Goal: Information Seeking & Learning: Find specific fact

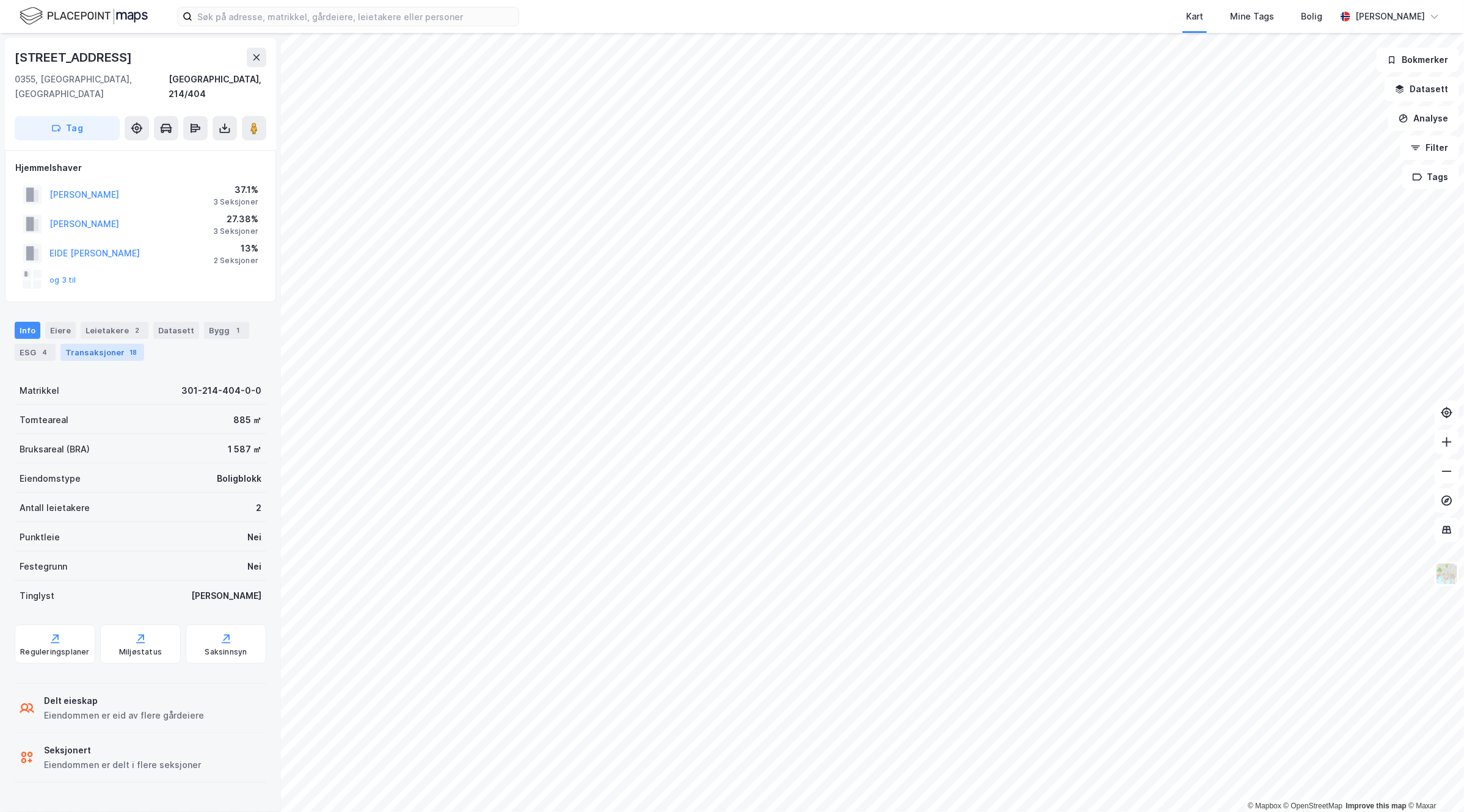
click at [117, 343] on div "Transaksjoner 18" at bounding box center [102, 352] width 83 height 17
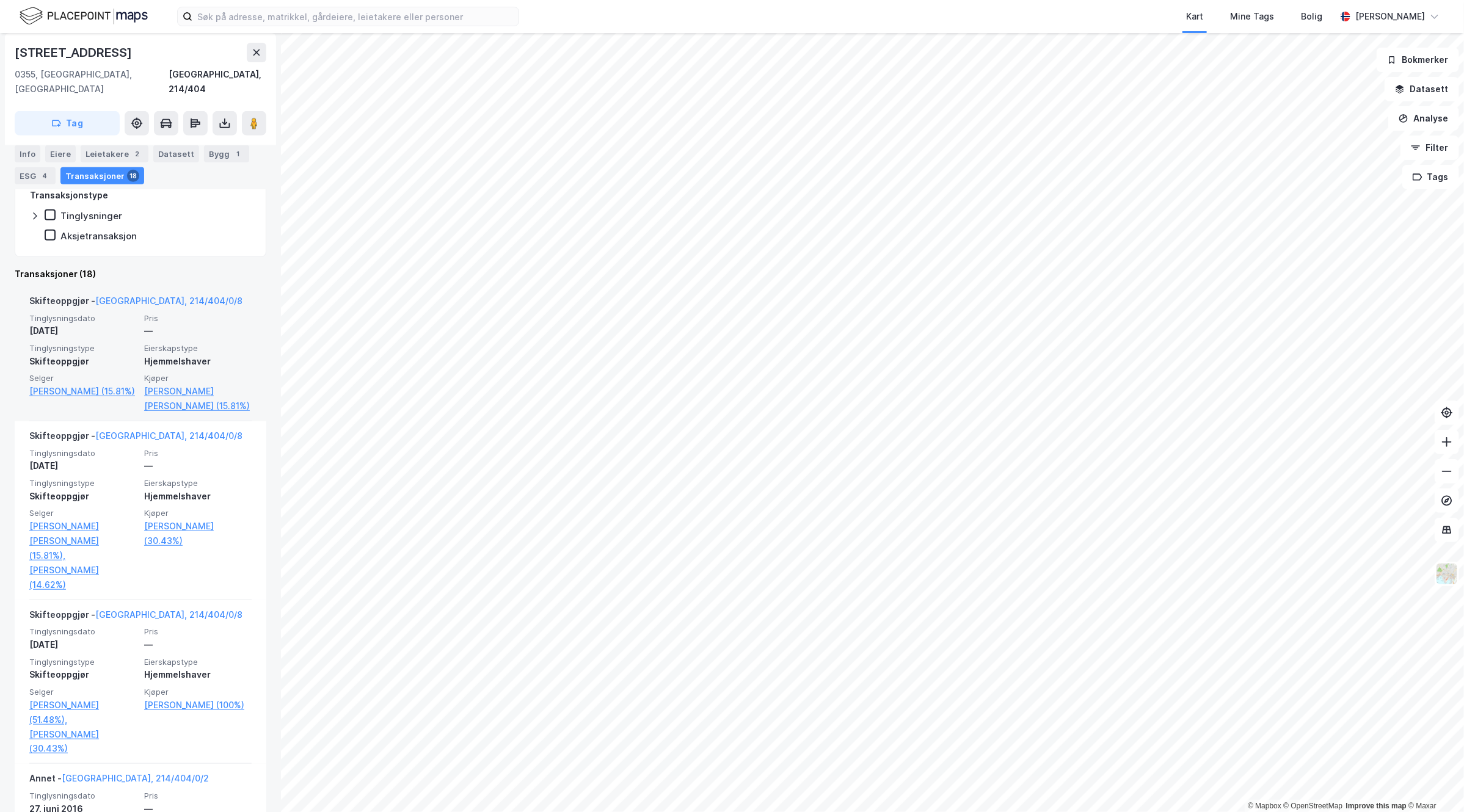
scroll to position [382, 0]
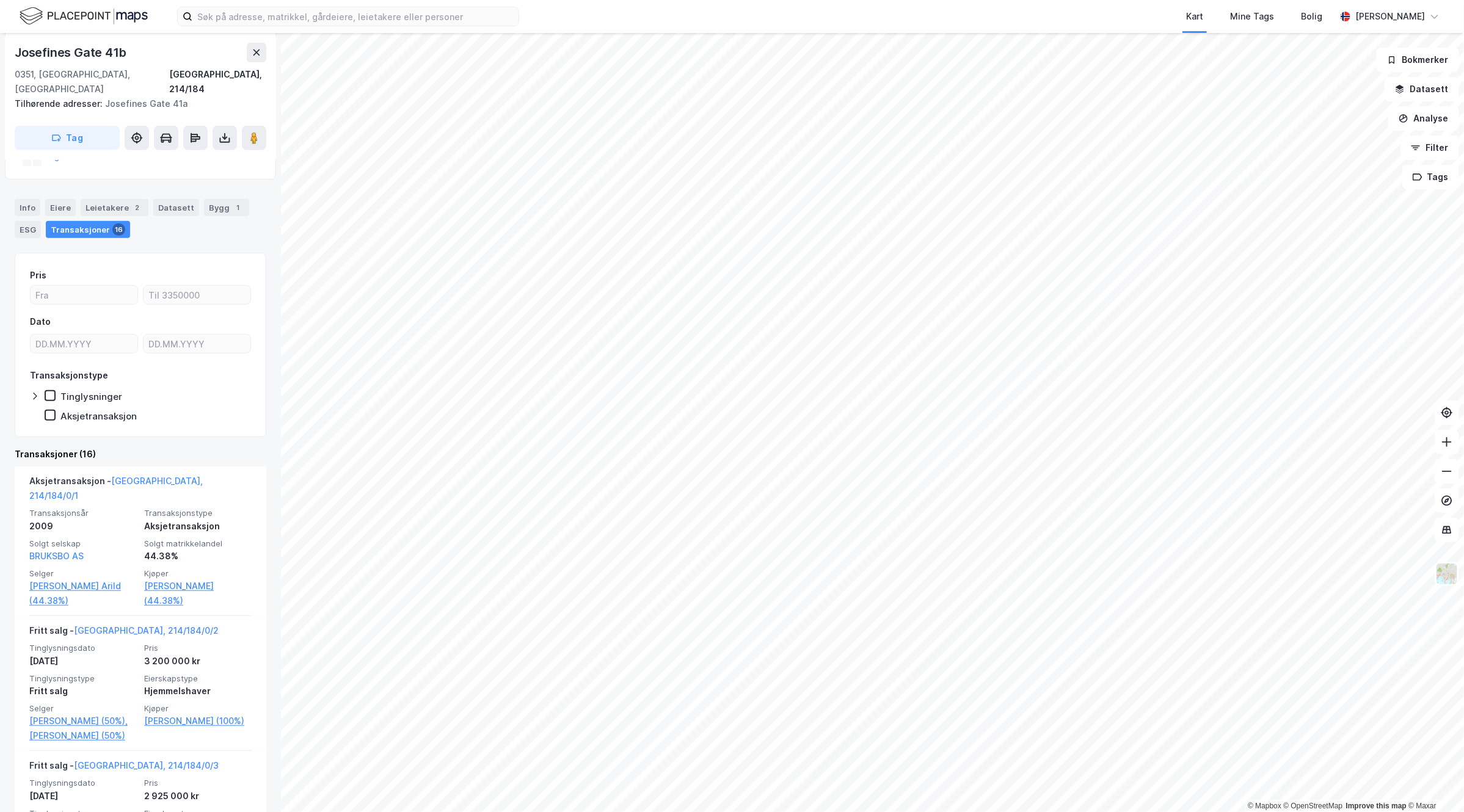
scroll to position [305, 0]
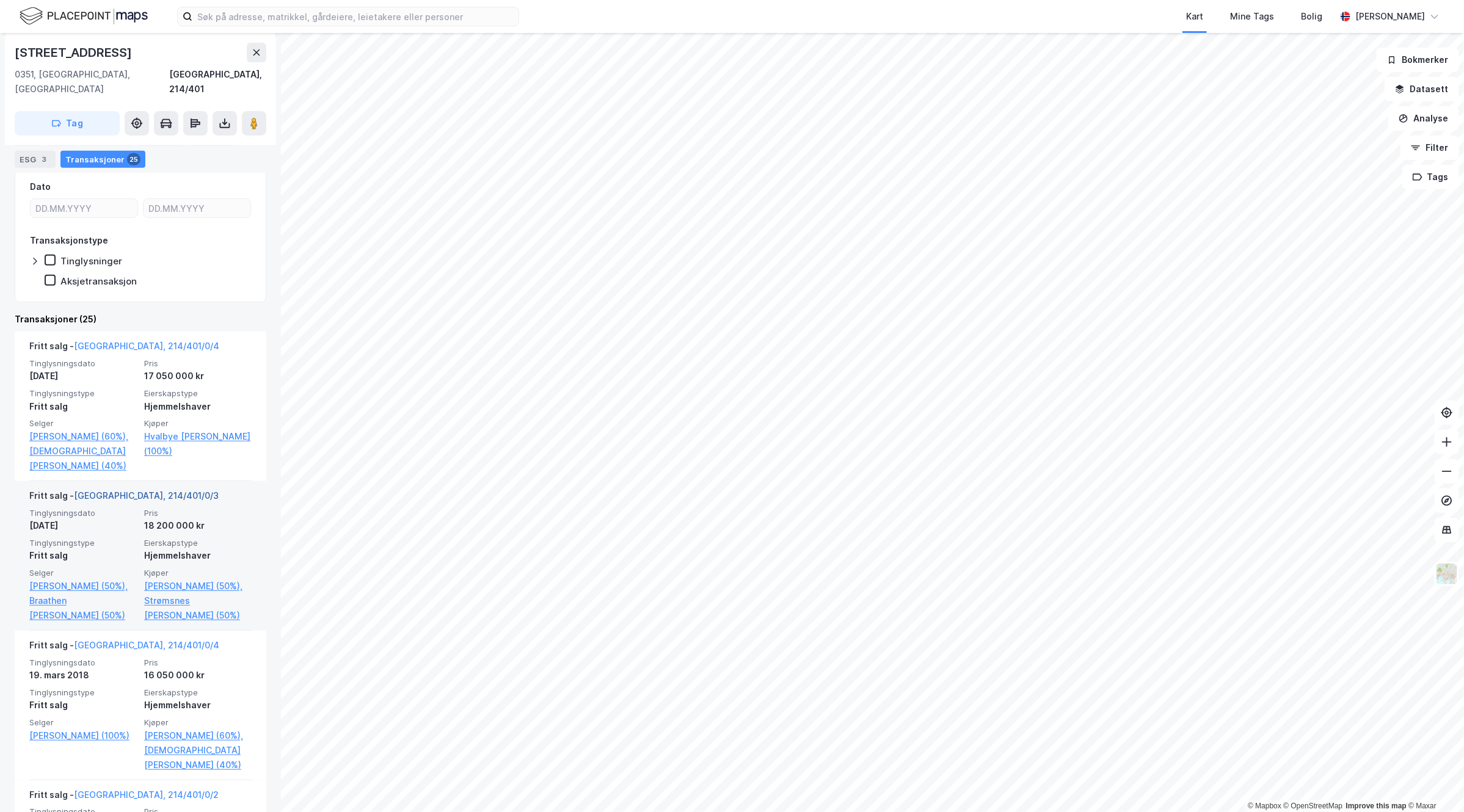
scroll to position [305, 0]
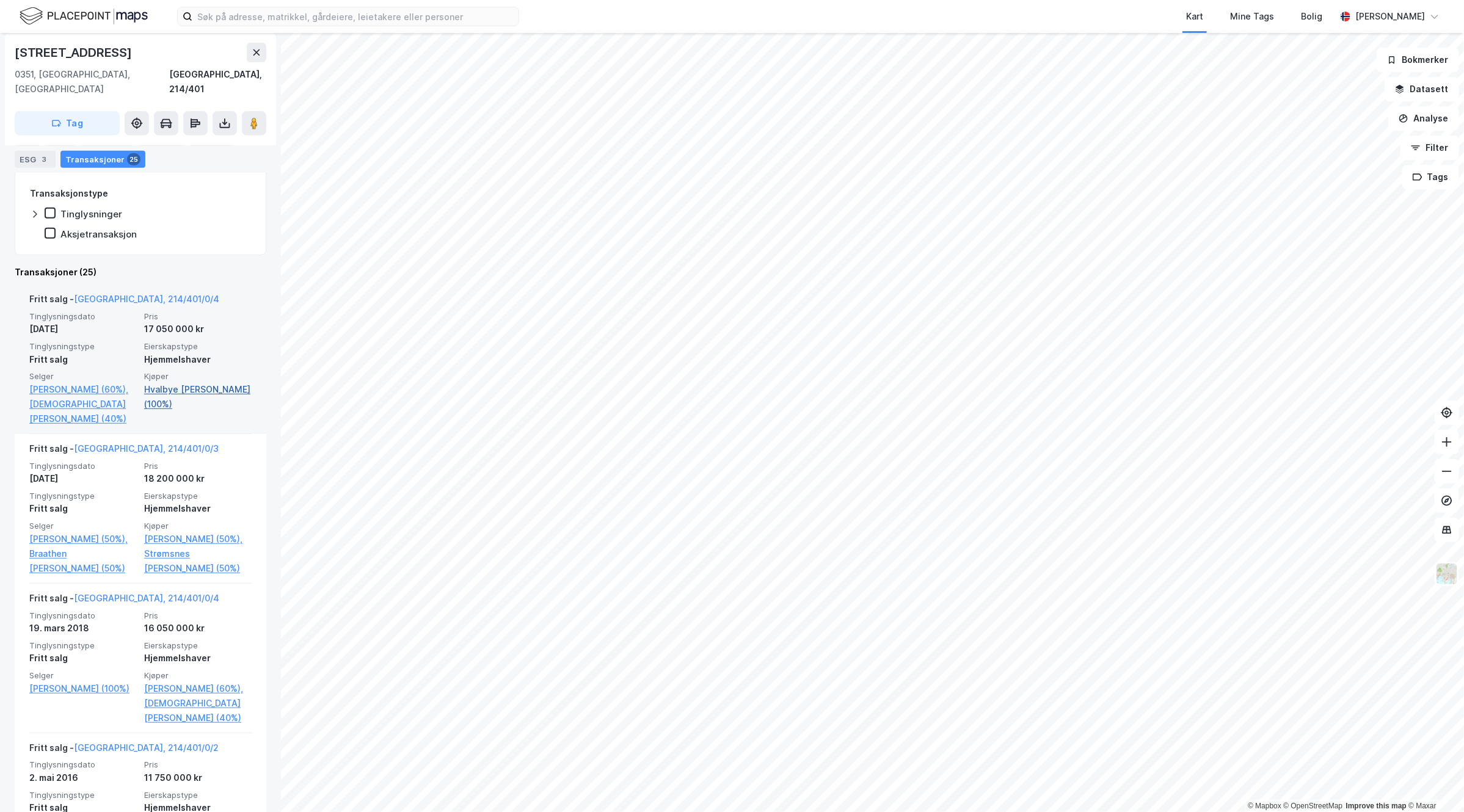
click at [183, 382] on link "Hvalbye [PERSON_NAME] (100%)" at bounding box center [198, 397] width 108 height 29
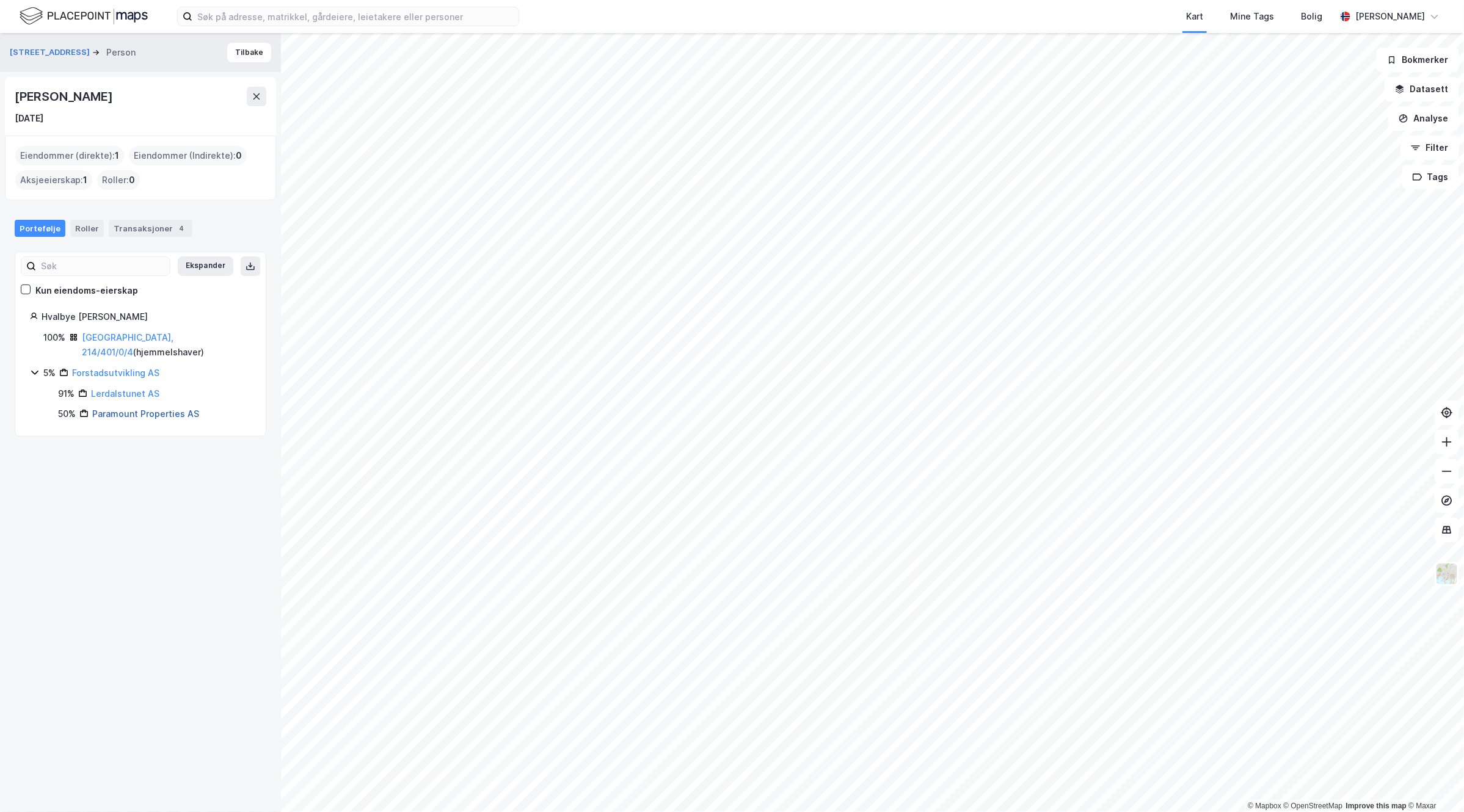
click at [100, 409] on link "Paramount Properties AS" at bounding box center [146, 413] width 107 height 10
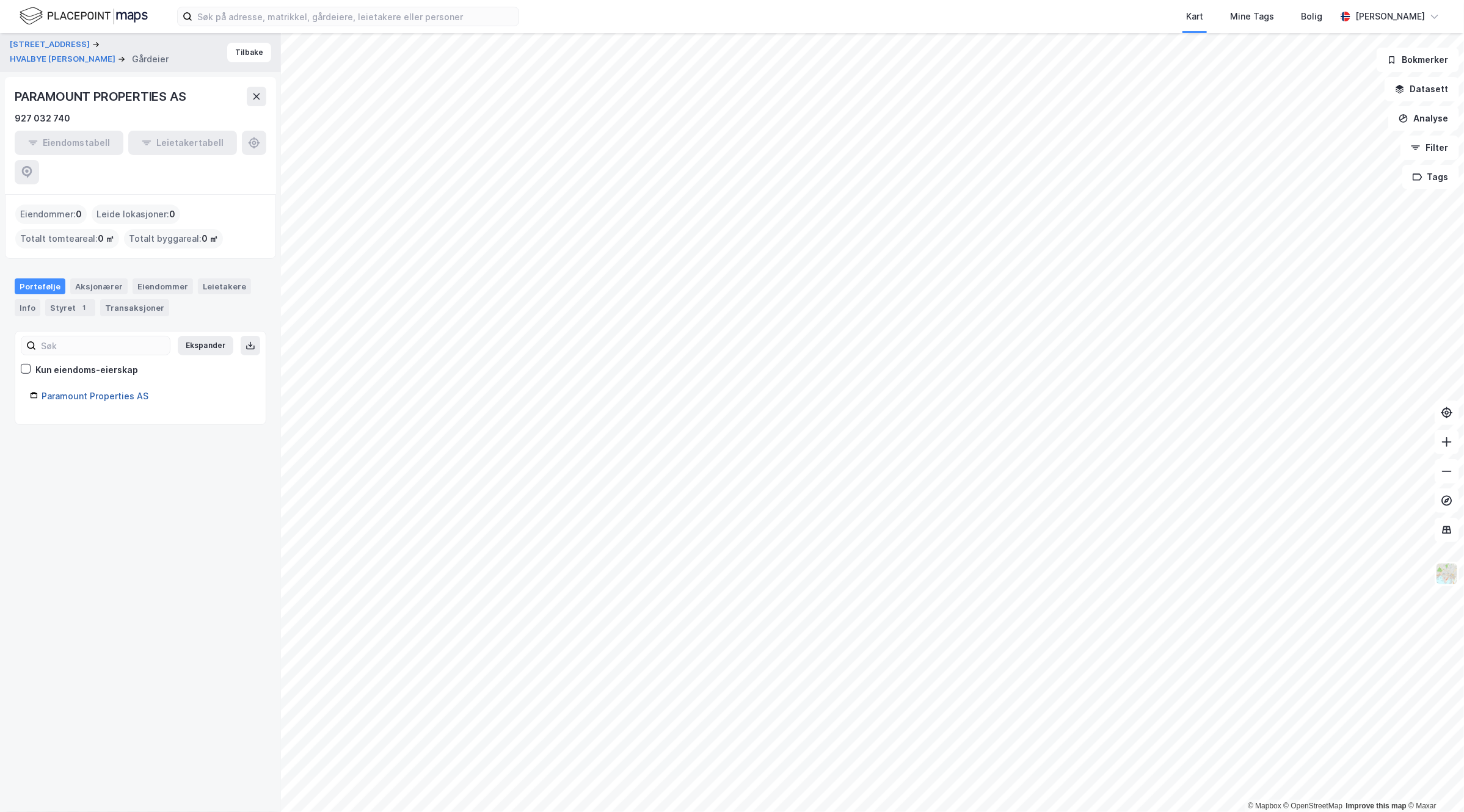
click at [119, 391] on link "Paramount Properties AS" at bounding box center [95, 395] width 107 height 10
click at [124, 391] on link "Paramount Properties AS" at bounding box center [95, 395] width 107 height 10
click at [123, 391] on link "Paramount Properties AS" at bounding box center [95, 395] width 107 height 10
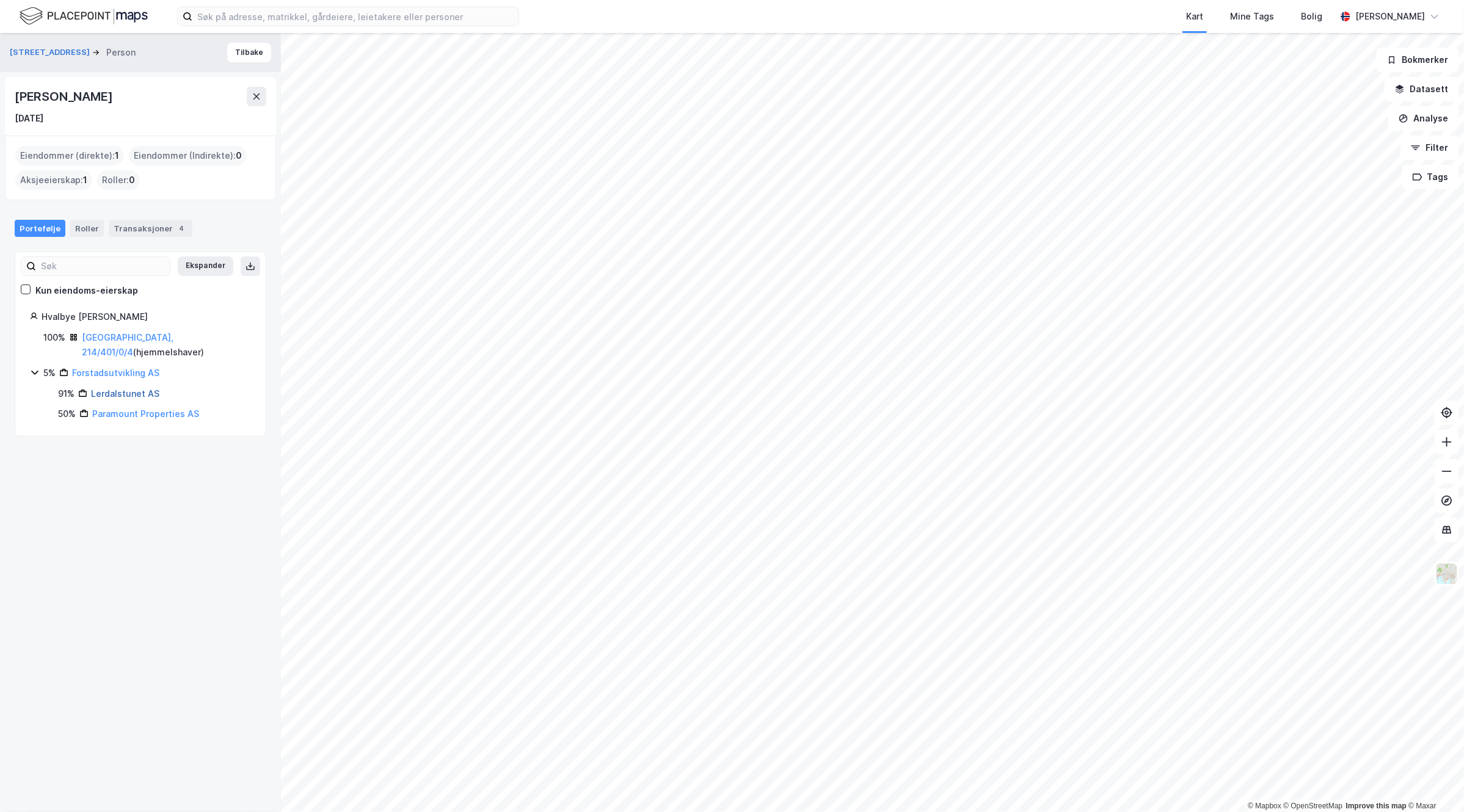
click at [125, 389] on link "Lerdalstunet AS" at bounding box center [124, 393] width 68 height 10
click at [122, 331] on div "[GEOGRAPHIC_DATA], 214/401/0/4 ( hjemmelshaver )" at bounding box center [166, 345] width 170 height 29
click at [129, 334] on link "[GEOGRAPHIC_DATA], 214/401/0/4" at bounding box center [127, 345] width 92 height 25
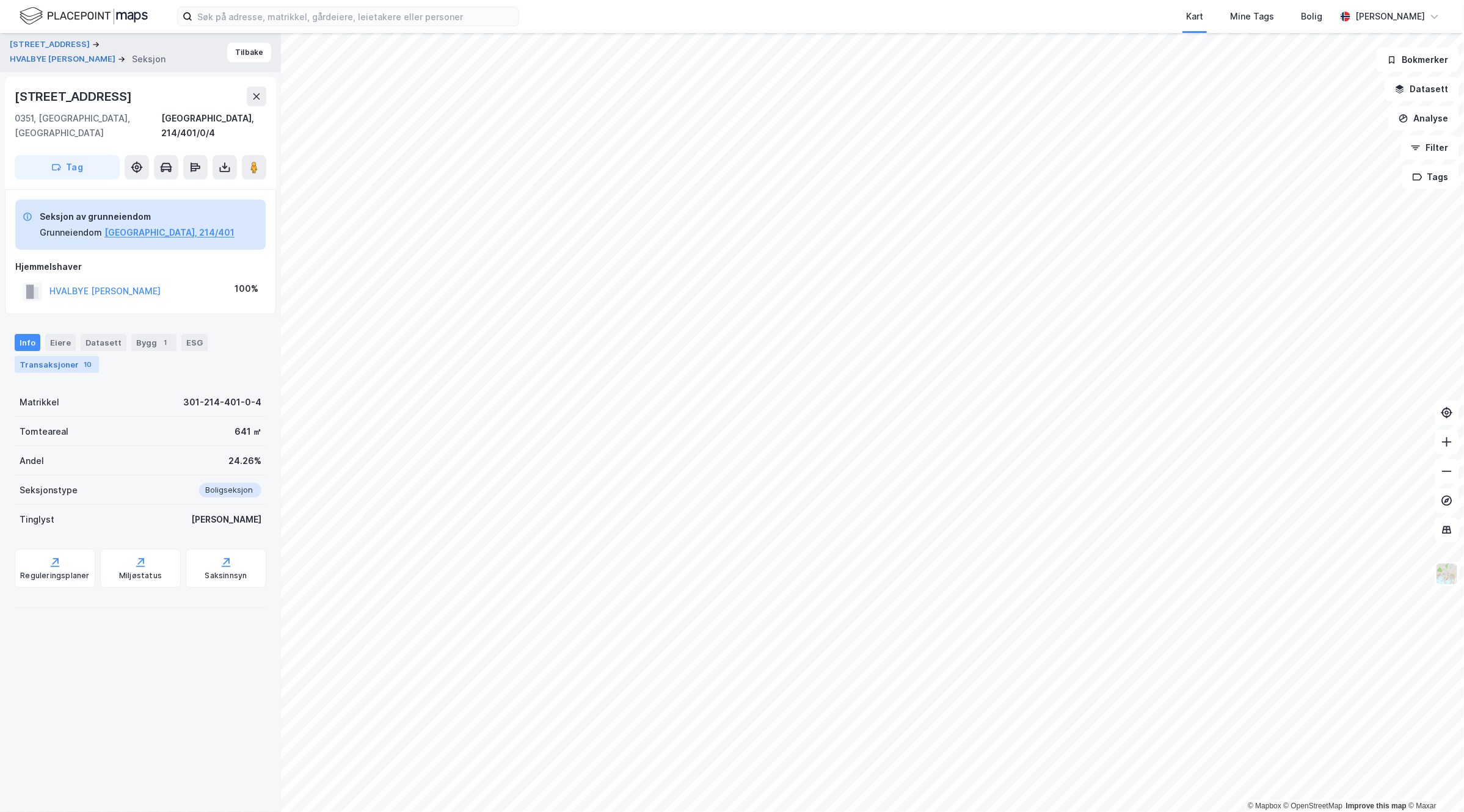
click at [72, 356] on div "Transaksjoner 10" at bounding box center [56, 364] width 84 height 17
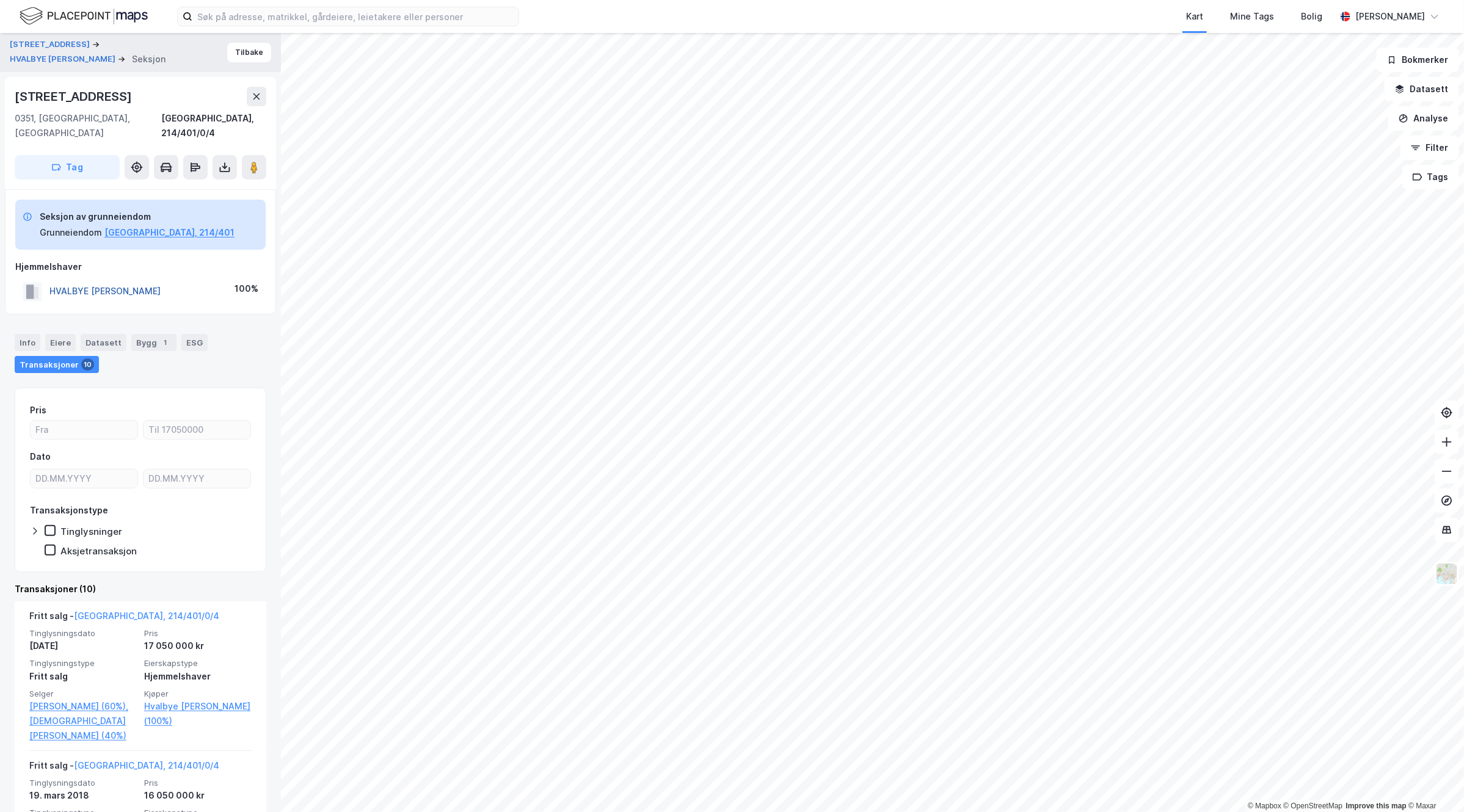
click at [0, 0] on button "HVALBYE [PERSON_NAME]" at bounding box center [0, 0] width 0 height 0
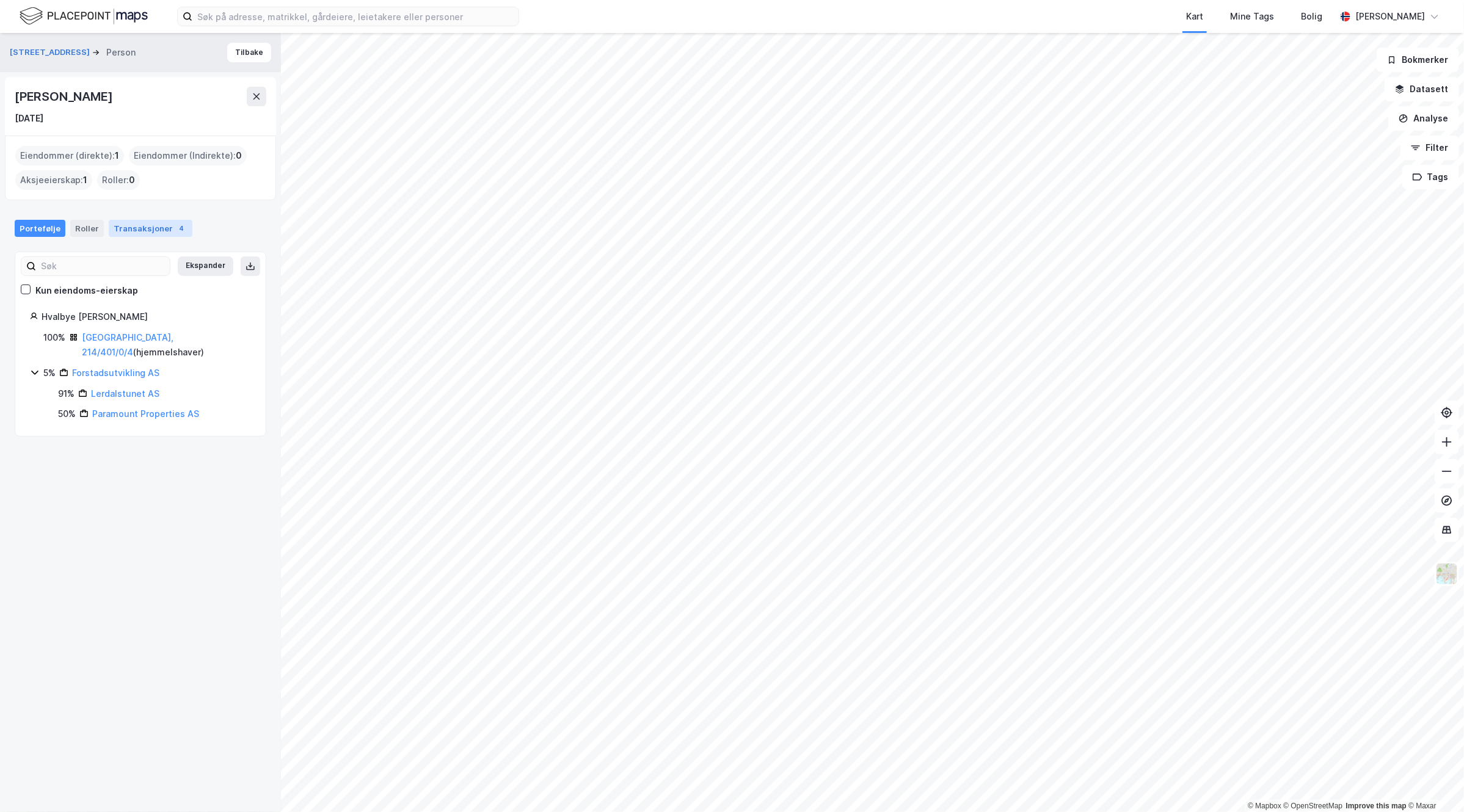
click at [158, 227] on div "Transaksjoner 4" at bounding box center [150, 228] width 83 height 17
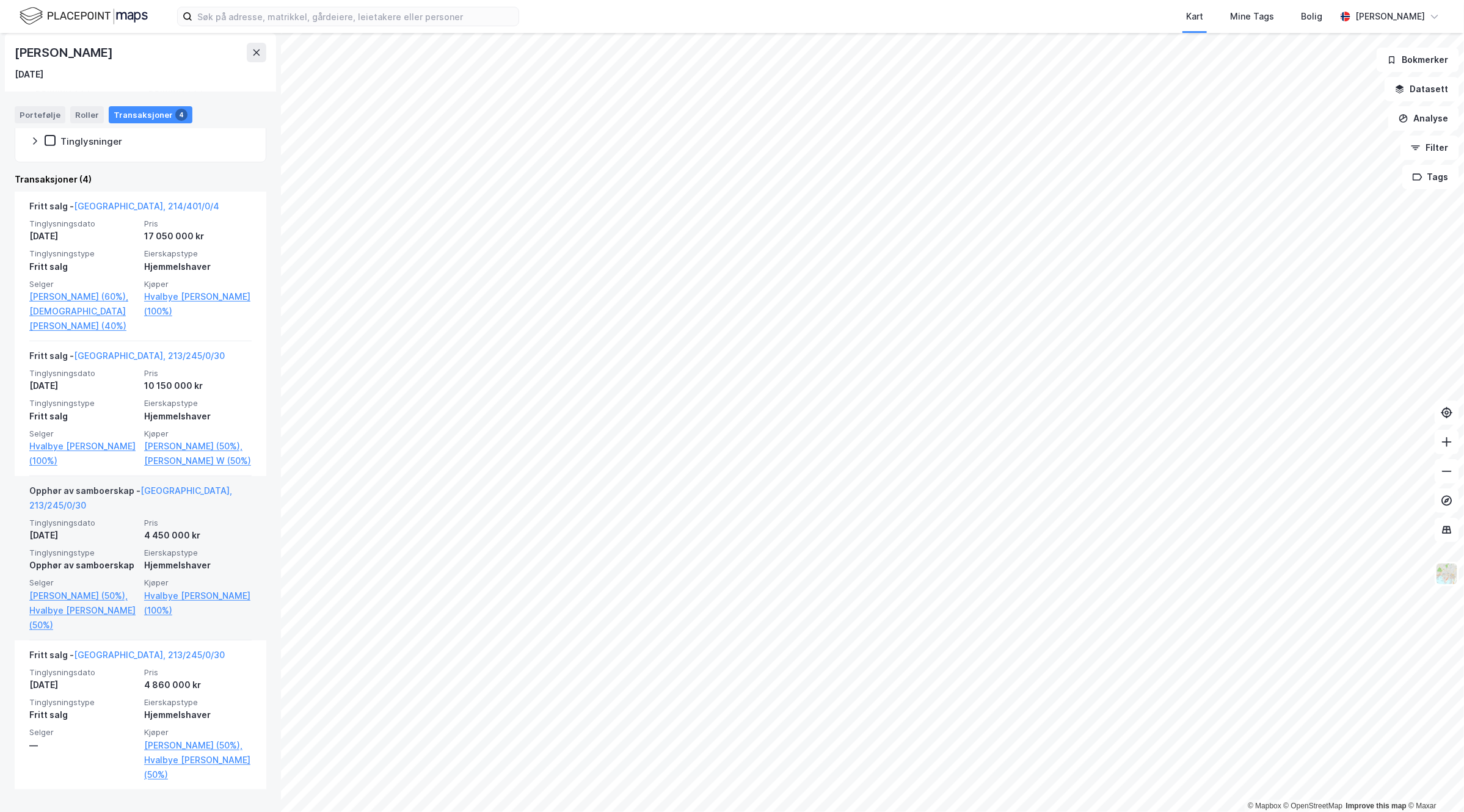
scroll to position [290, 0]
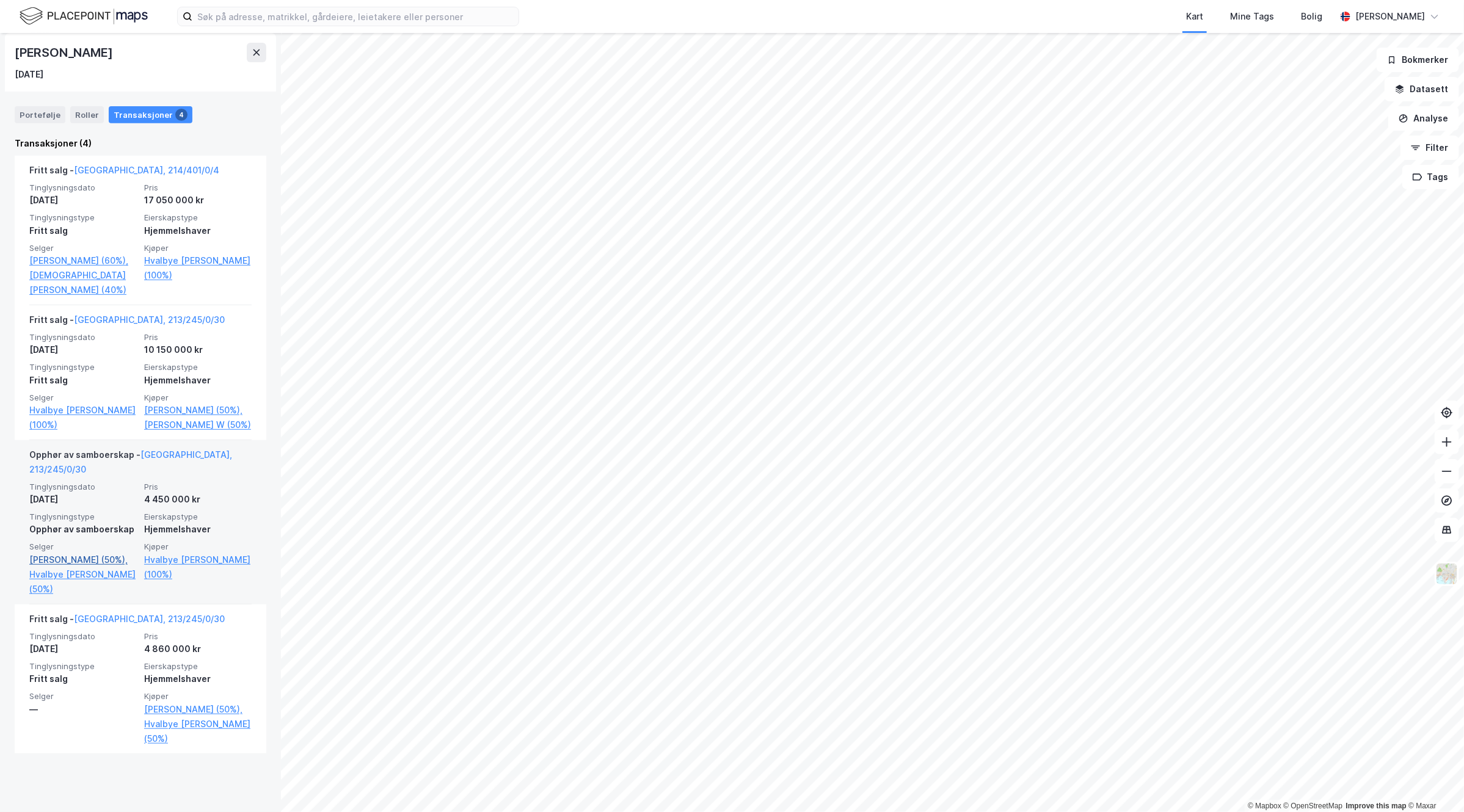
click at [87, 567] on link "[PERSON_NAME] (50%)," at bounding box center [82, 560] width 108 height 14
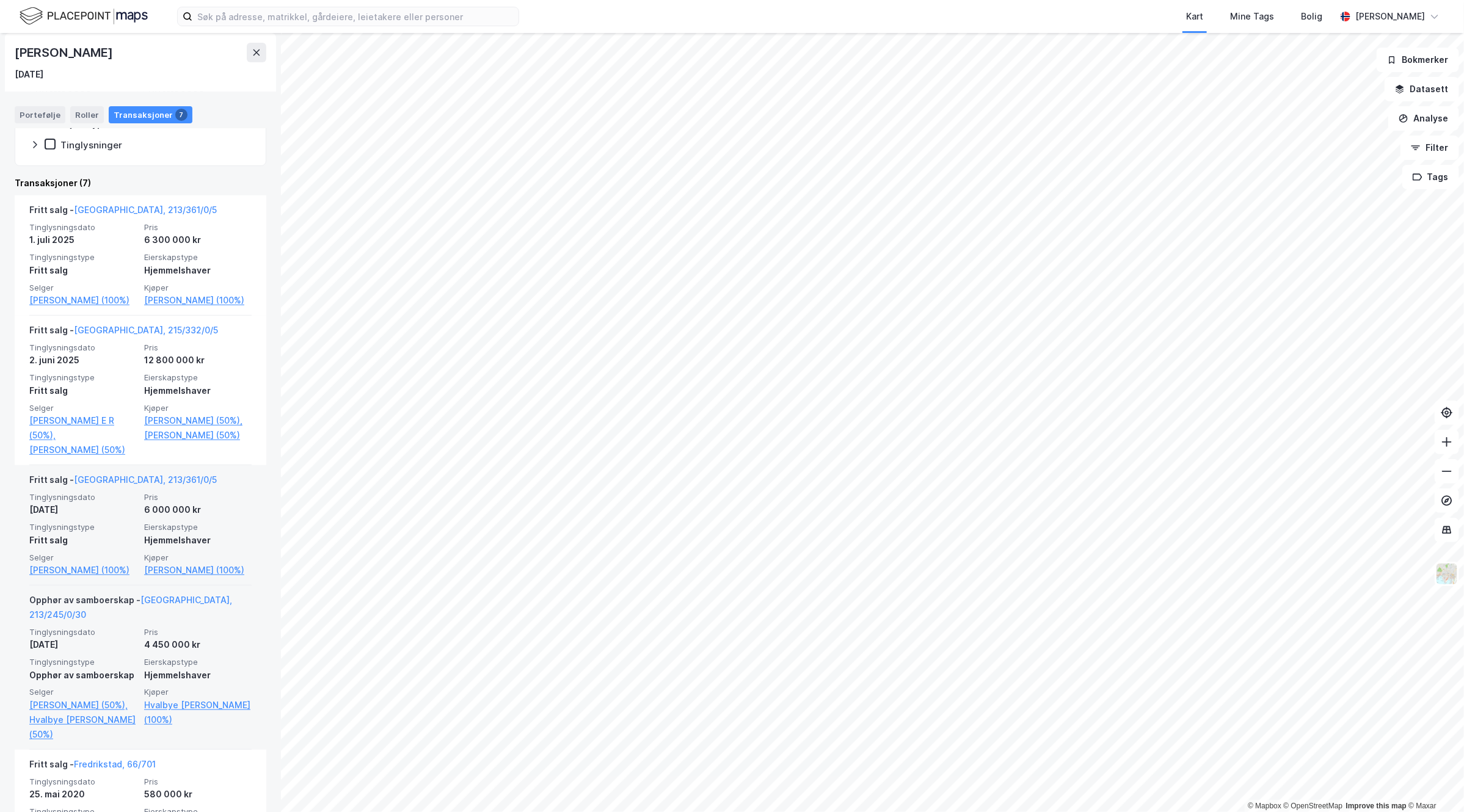
scroll to position [229, 0]
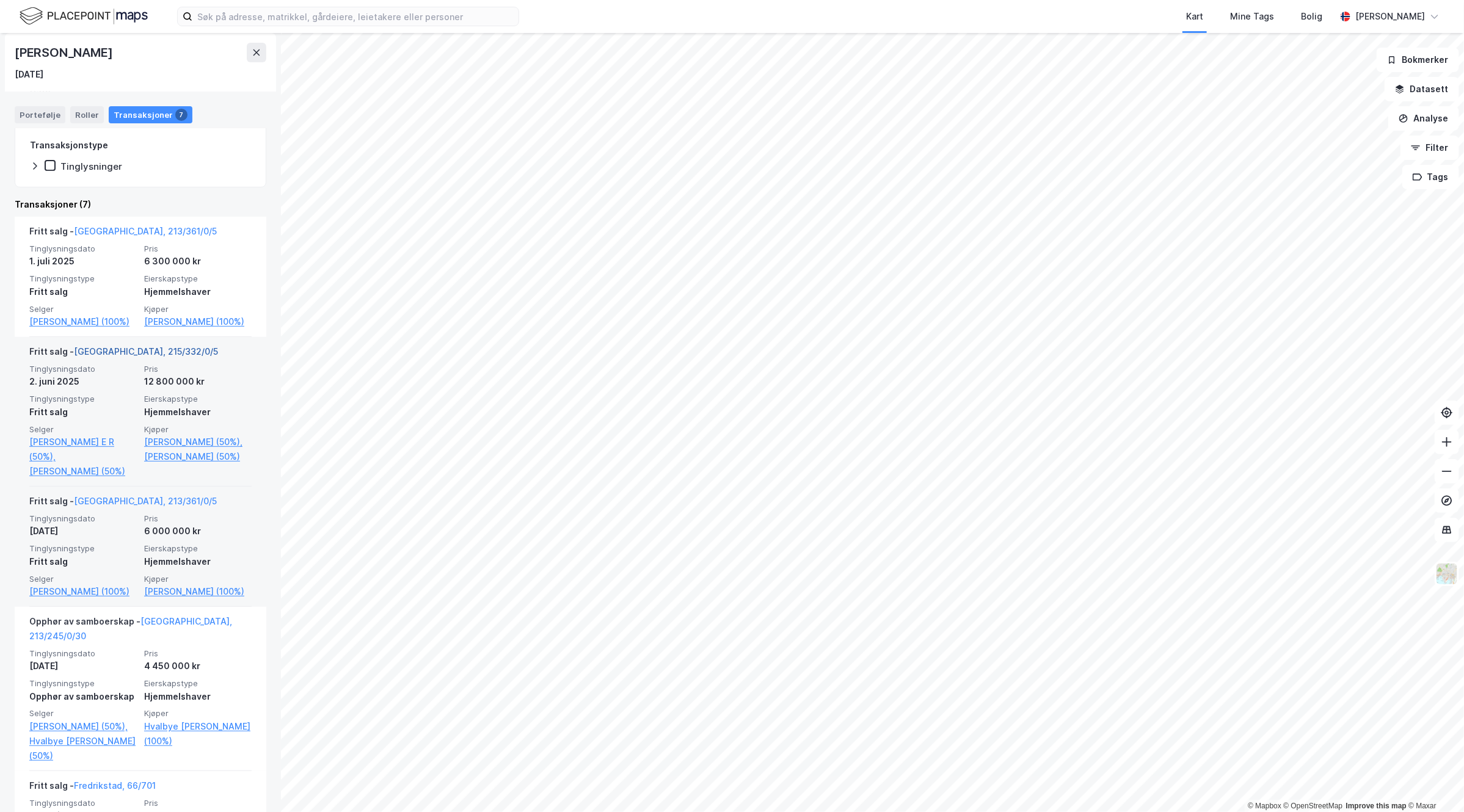
click at [123, 357] on link "[GEOGRAPHIC_DATA], 215/332/0/5" at bounding box center [146, 351] width 144 height 10
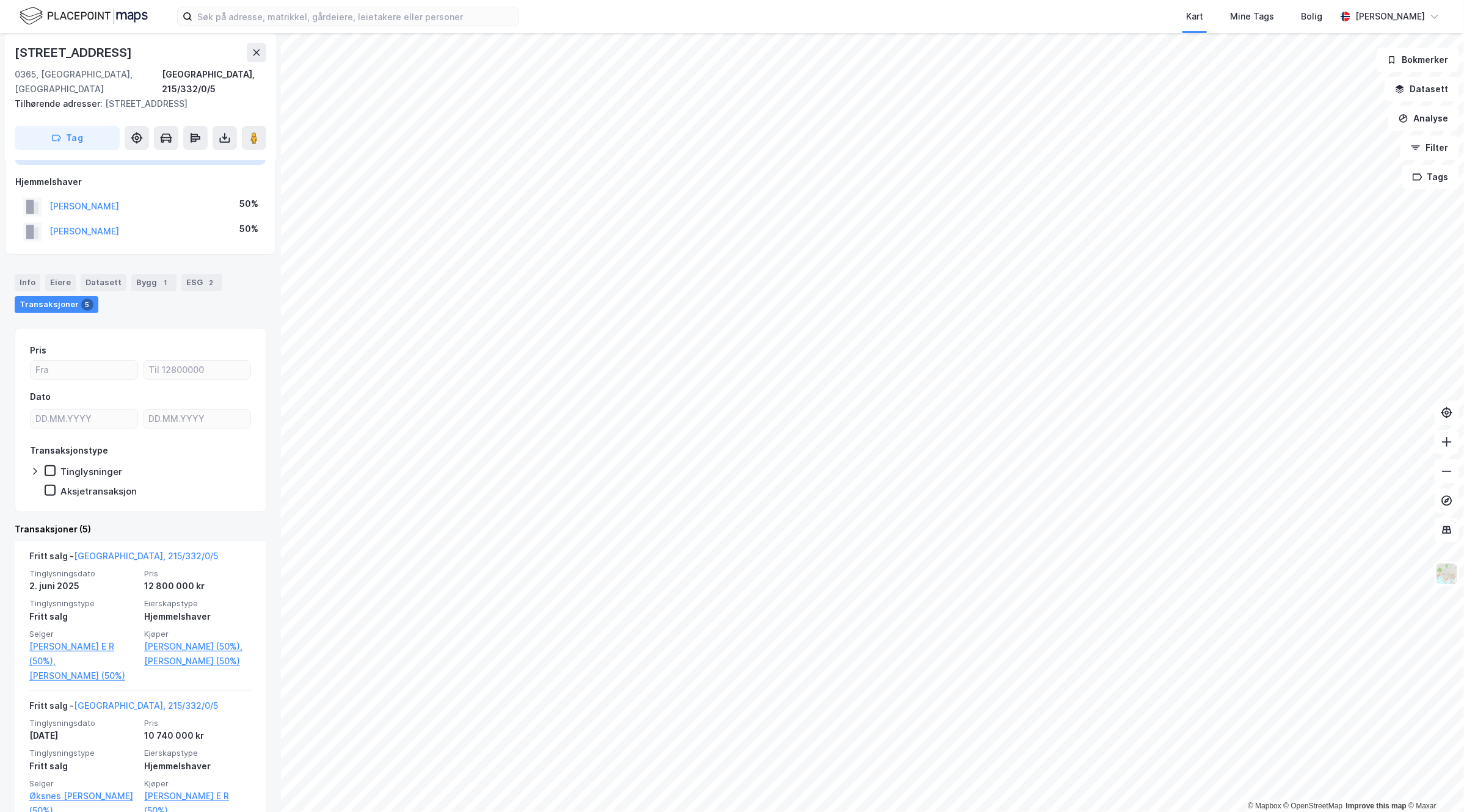
scroll to position [152, 0]
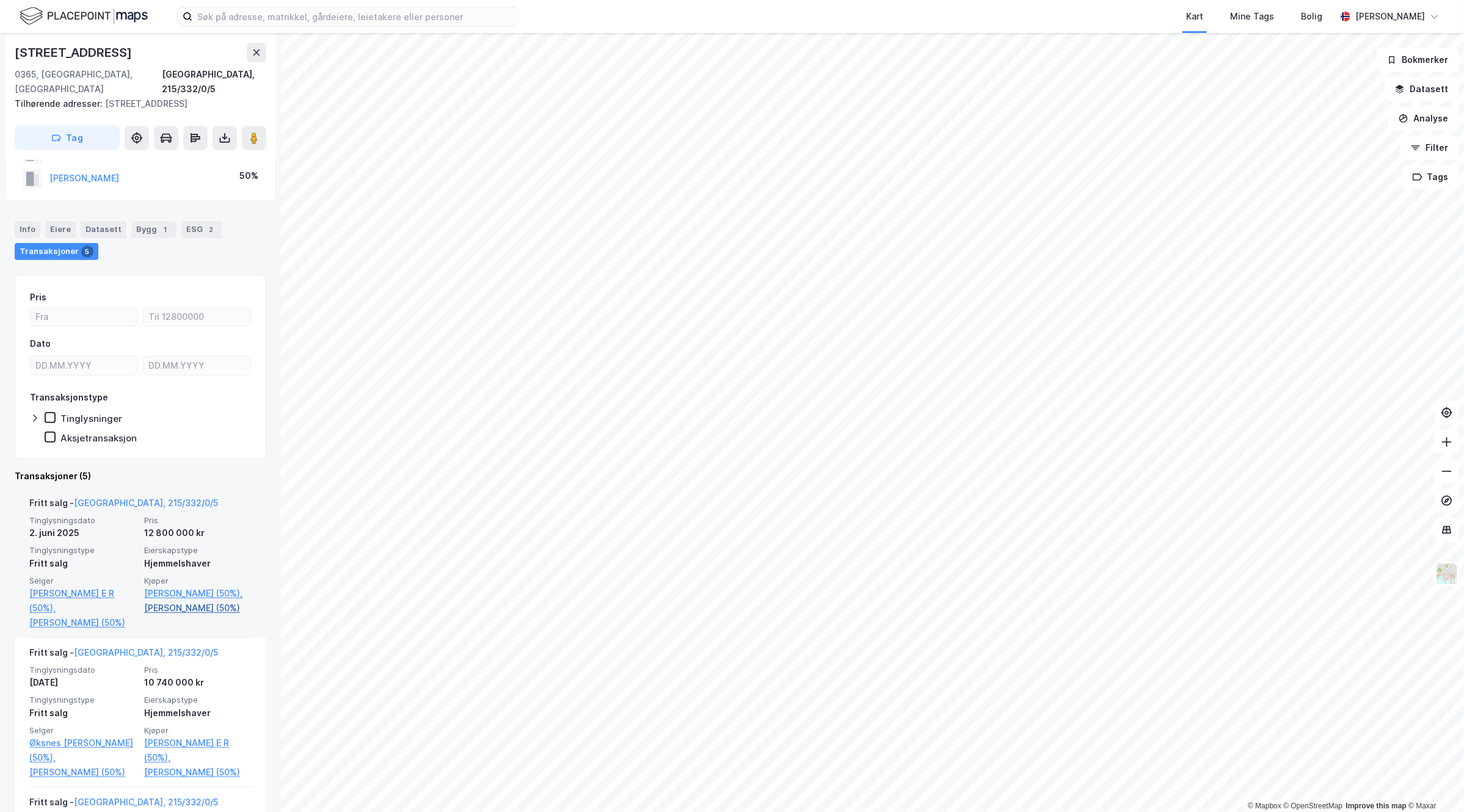
click at [183, 608] on link "[PERSON_NAME] (50%)" at bounding box center [198, 608] width 108 height 14
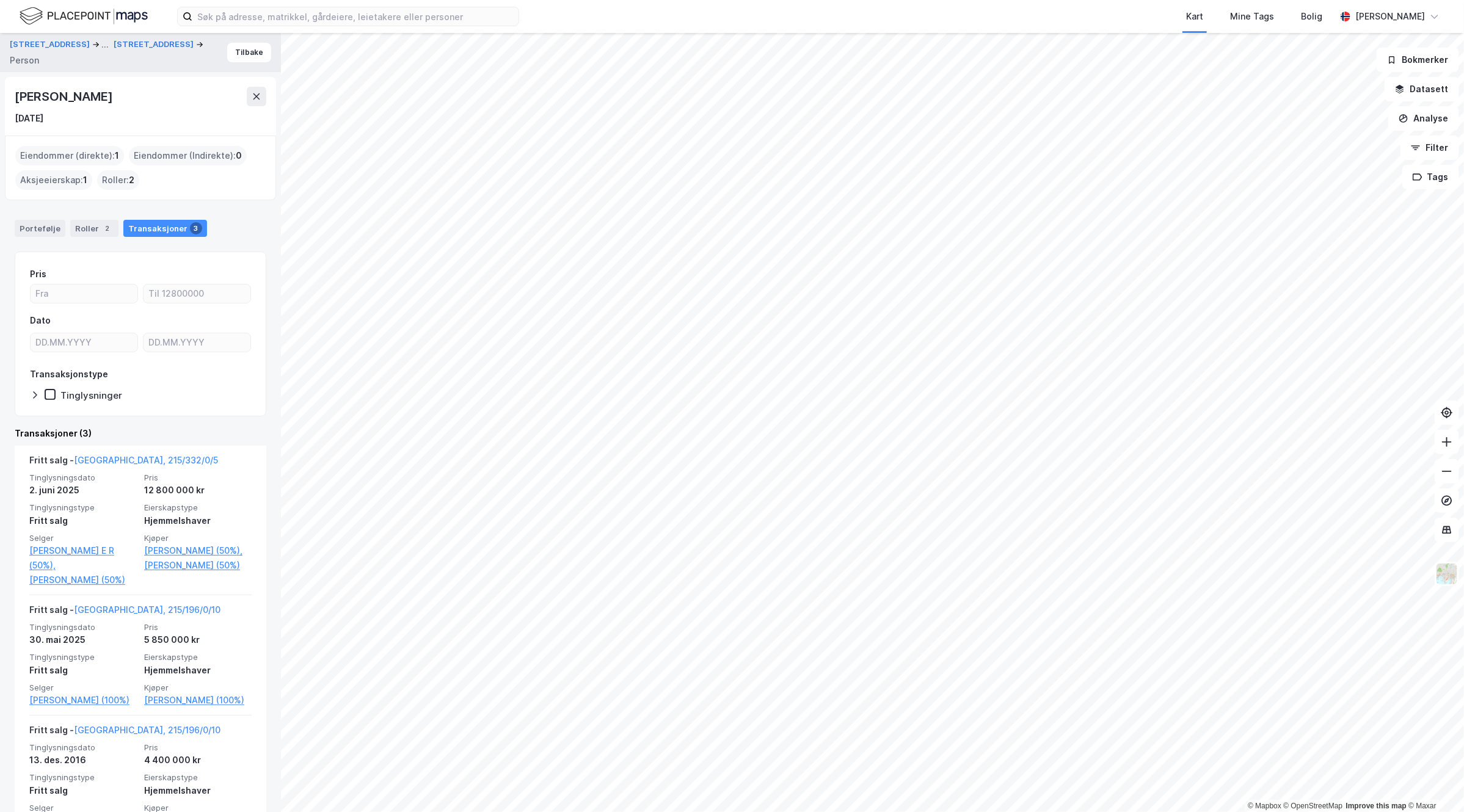
drag, startPoint x: 149, startPoint y: 96, endPoint x: 13, endPoint y: 99, distance: 136.0
click at [13, 99] on div "[PERSON_NAME] [DATE]" at bounding box center [140, 106] width 271 height 59
copy div "[PERSON_NAME]"
drag, startPoint x: 184, startPoint y: 549, endPoint x: 276, endPoint y: 431, distance: 149.6
click at [184, 549] on link "[PERSON_NAME] (50%)," at bounding box center [198, 551] width 108 height 14
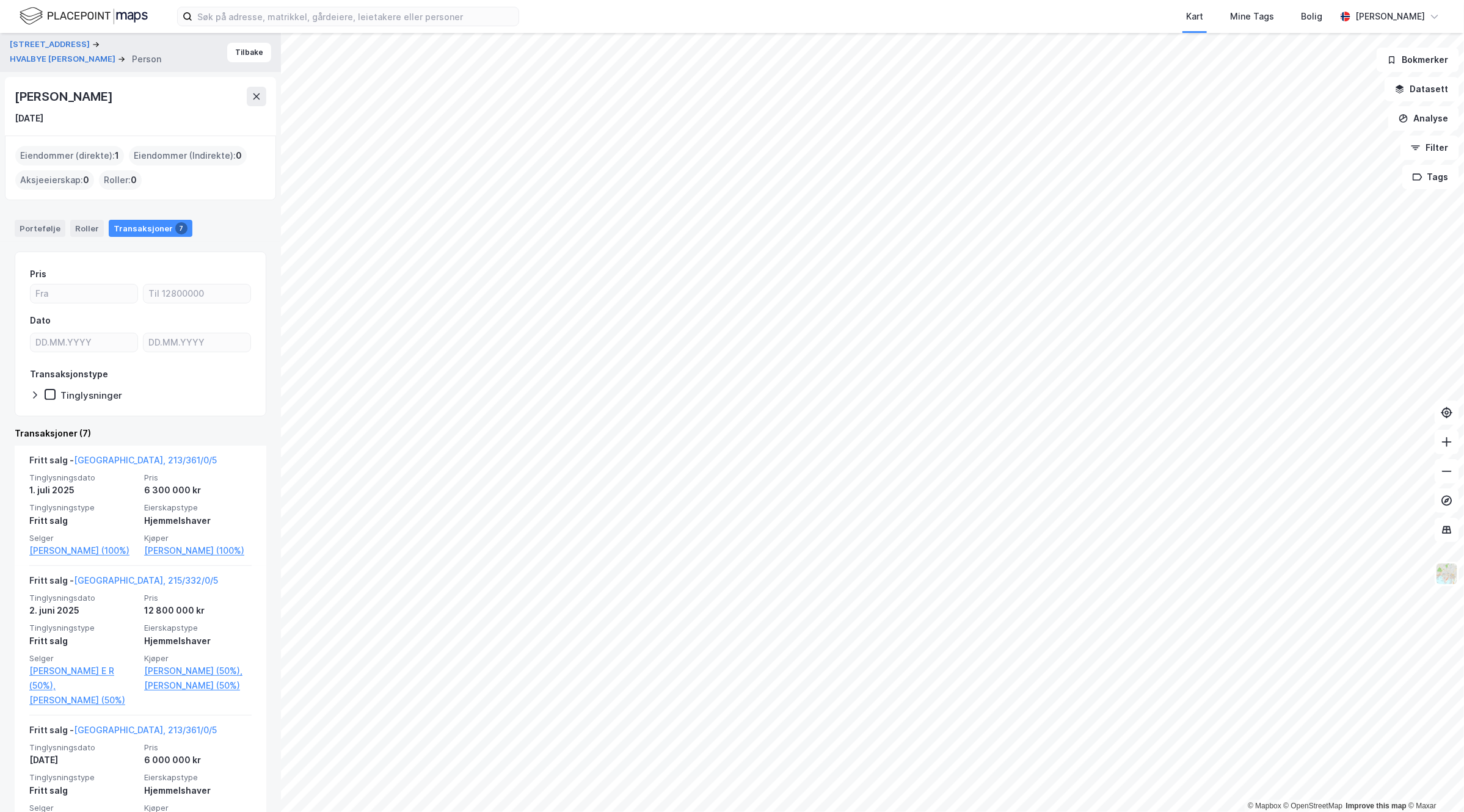
drag, startPoint x: 150, startPoint y: 105, endPoint x: 16, endPoint y: 102, distance: 134.0
click at [16, 102] on div "[PERSON_NAME]" at bounding box center [141, 97] width 252 height 20
copy div "[PERSON_NAME]"
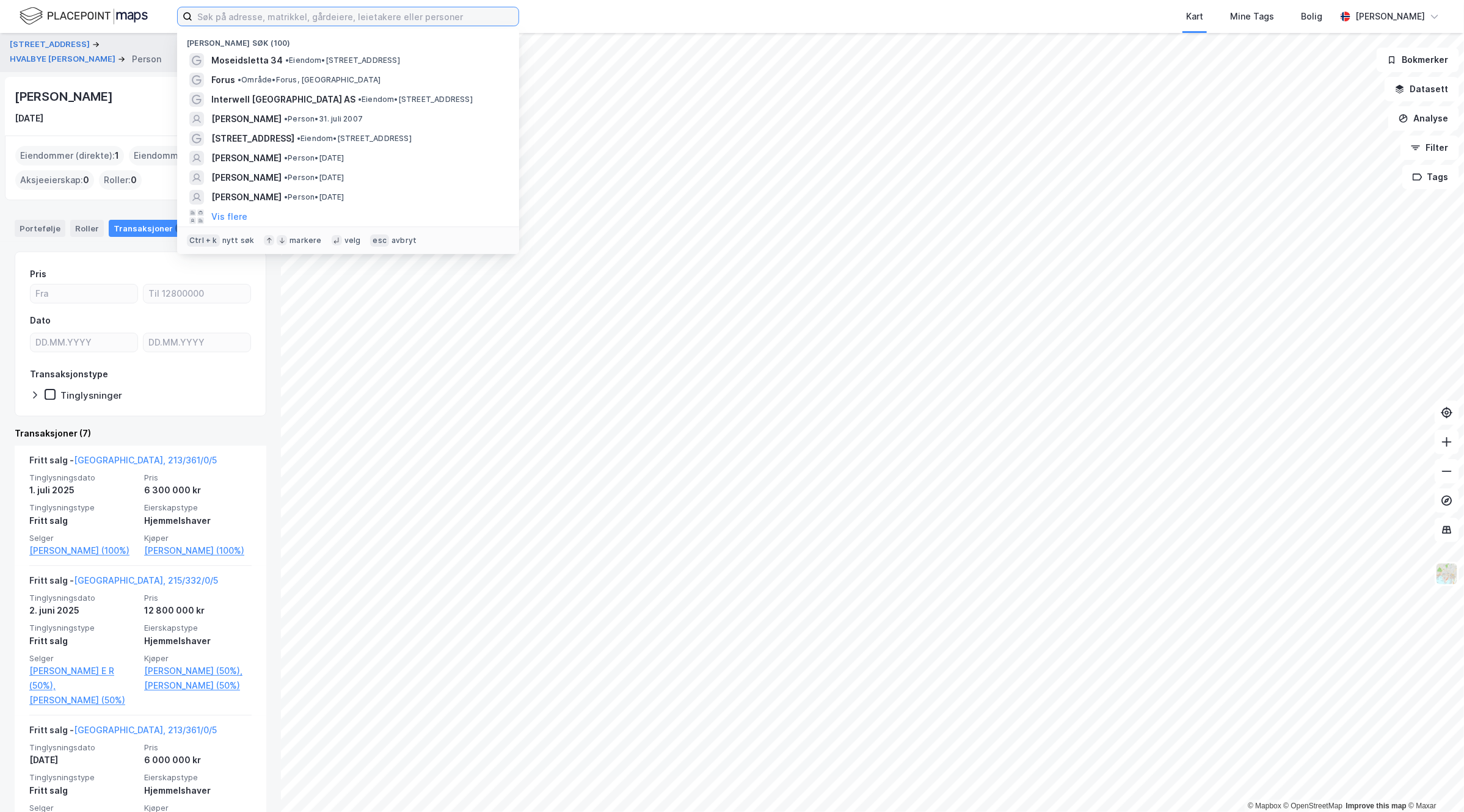
click at [248, 15] on input at bounding box center [355, 16] width 326 height 18
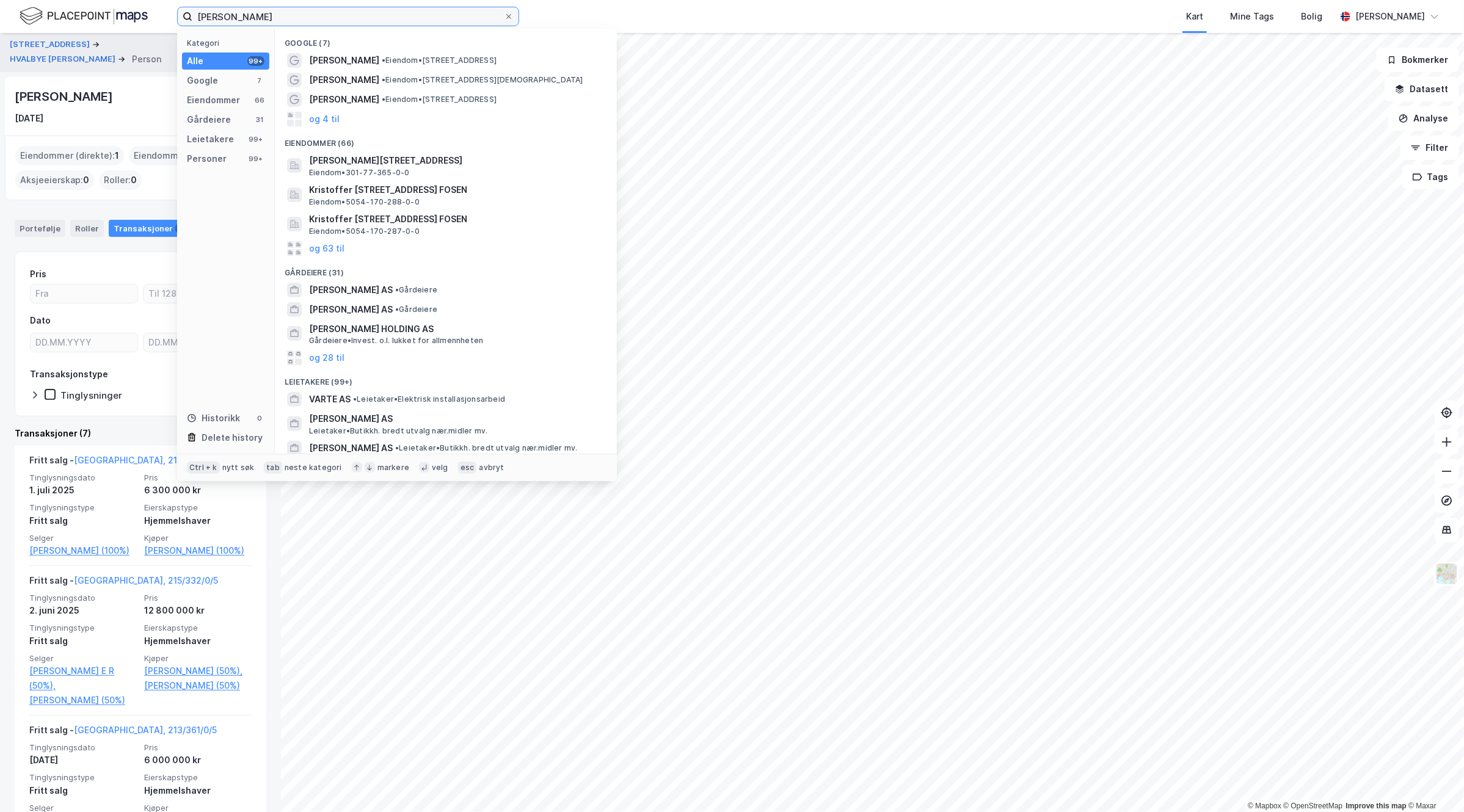
type input "[PERSON_NAME]"
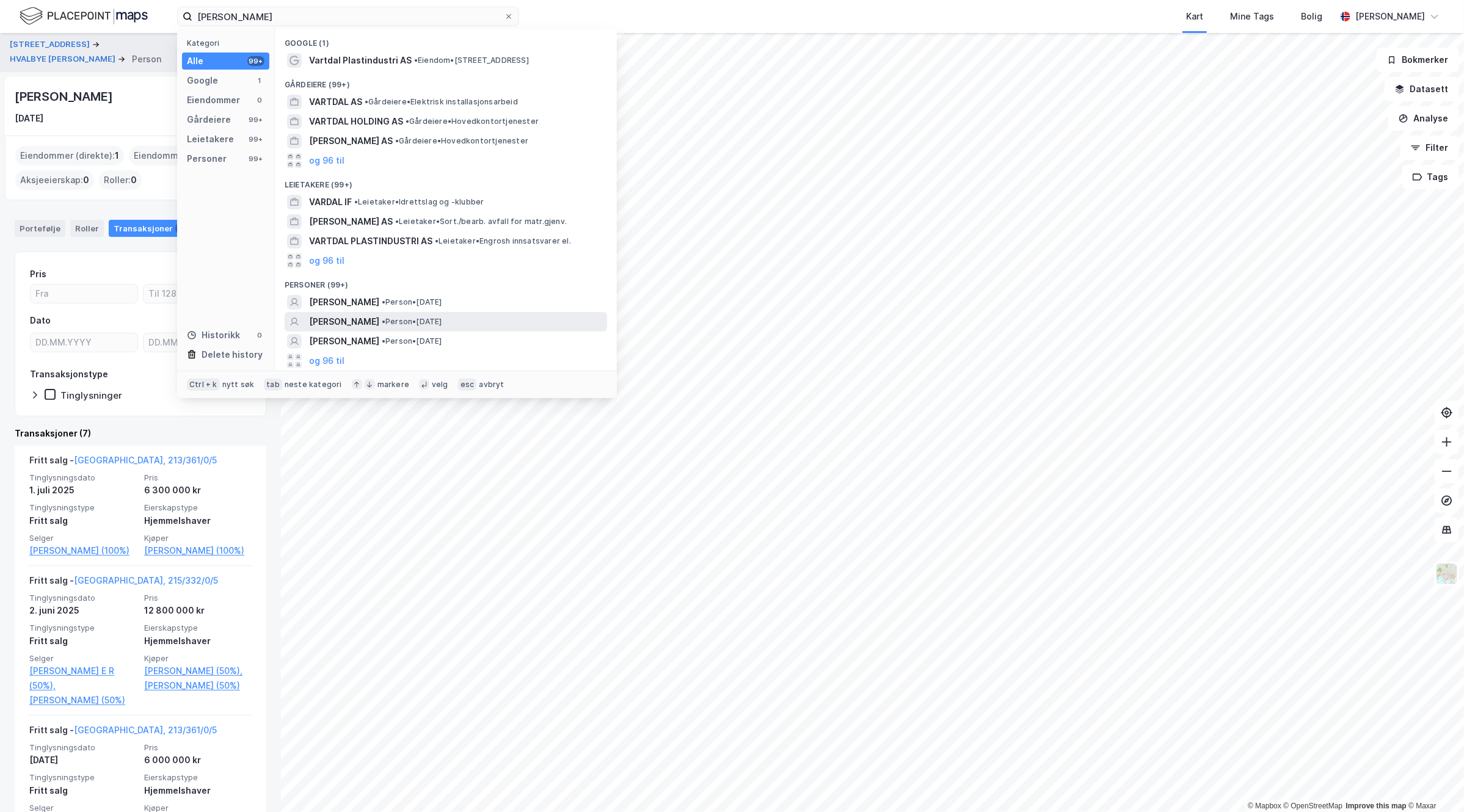
click at [510, 324] on div "[PERSON_NAME] • Person • [DATE]" at bounding box center [457, 322] width 296 height 14
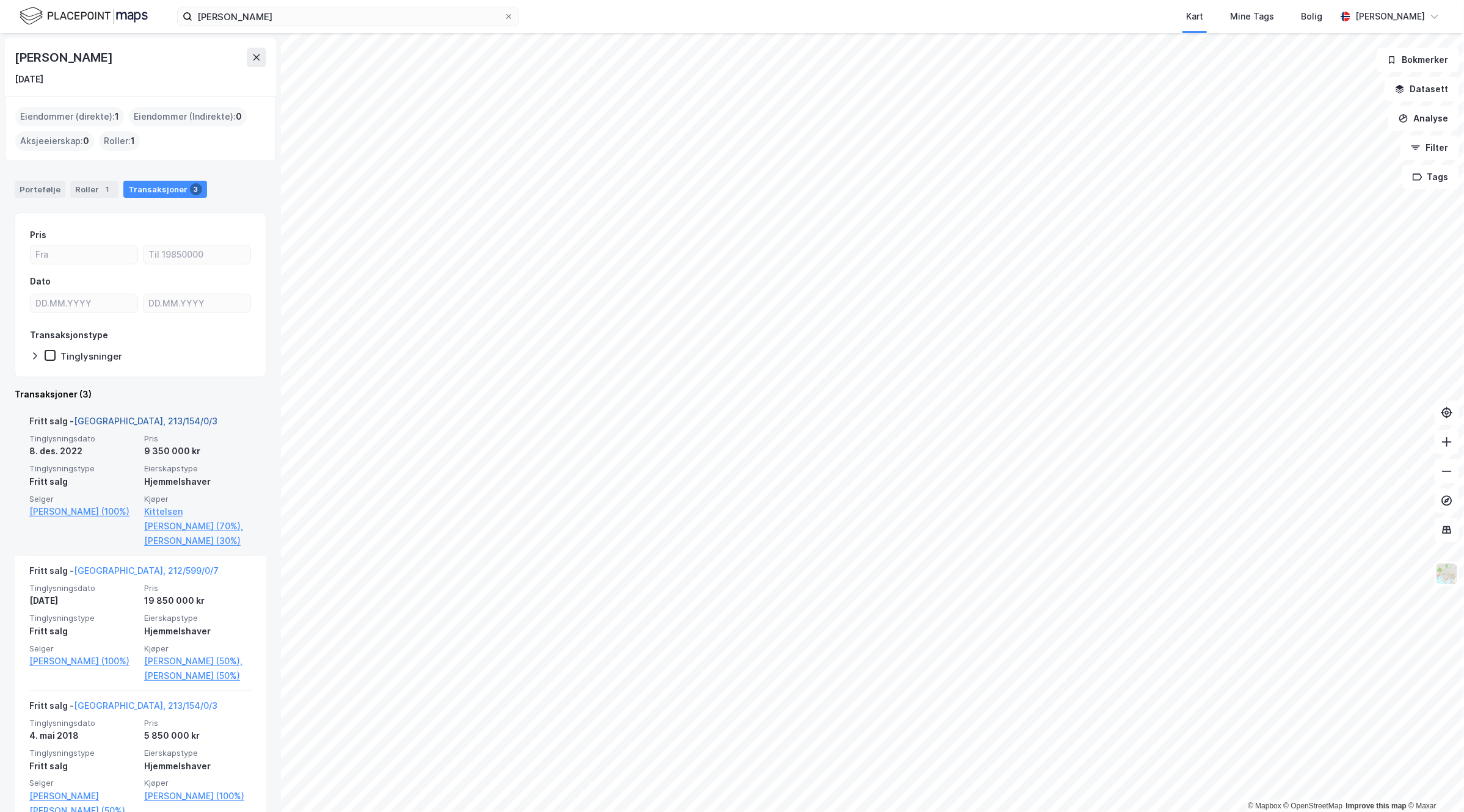
click at [114, 423] on link "[GEOGRAPHIC_DATA], 213/154/0/3" at bounding box center [146, 420] width 143 height 10
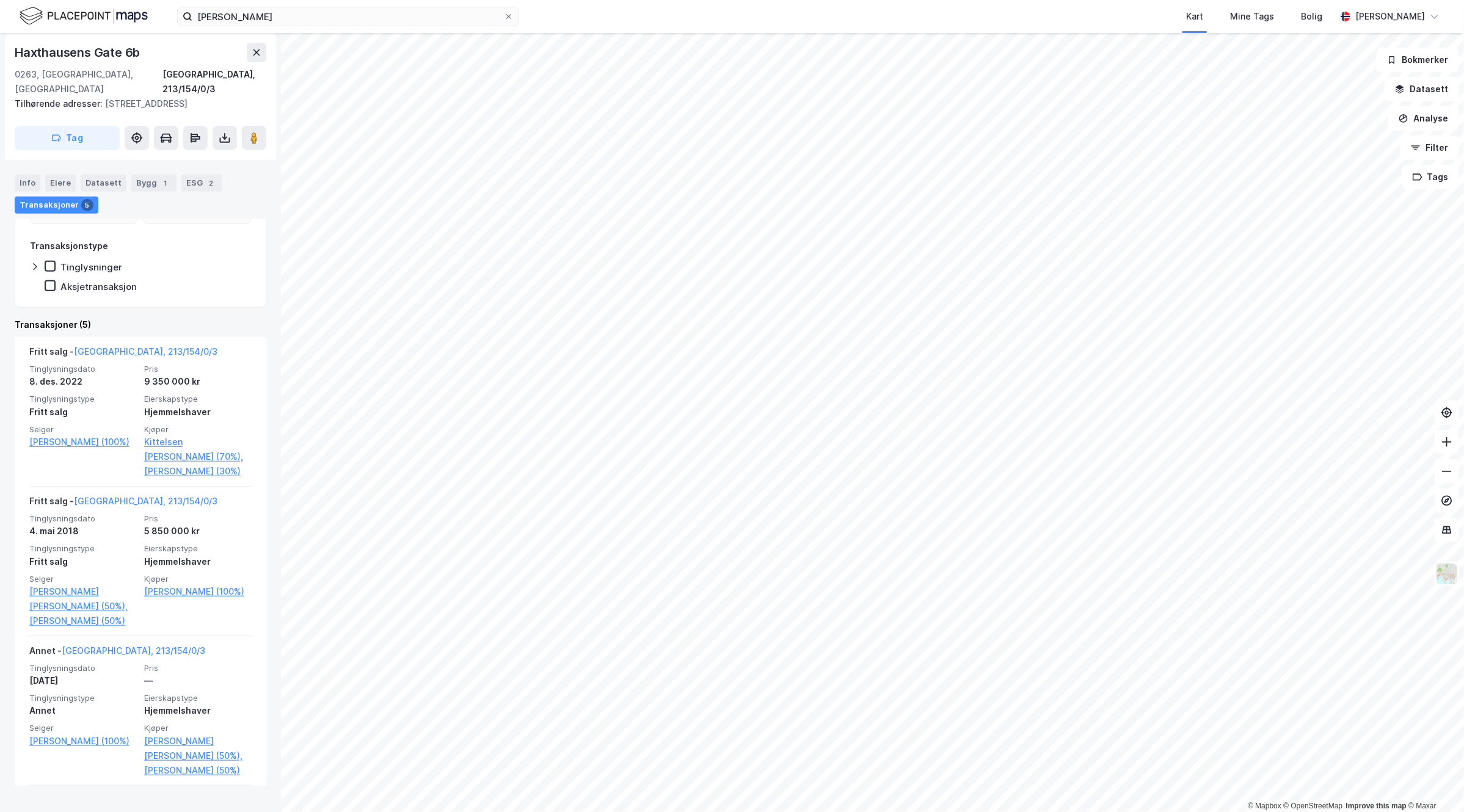
scroll to position [305, 0]
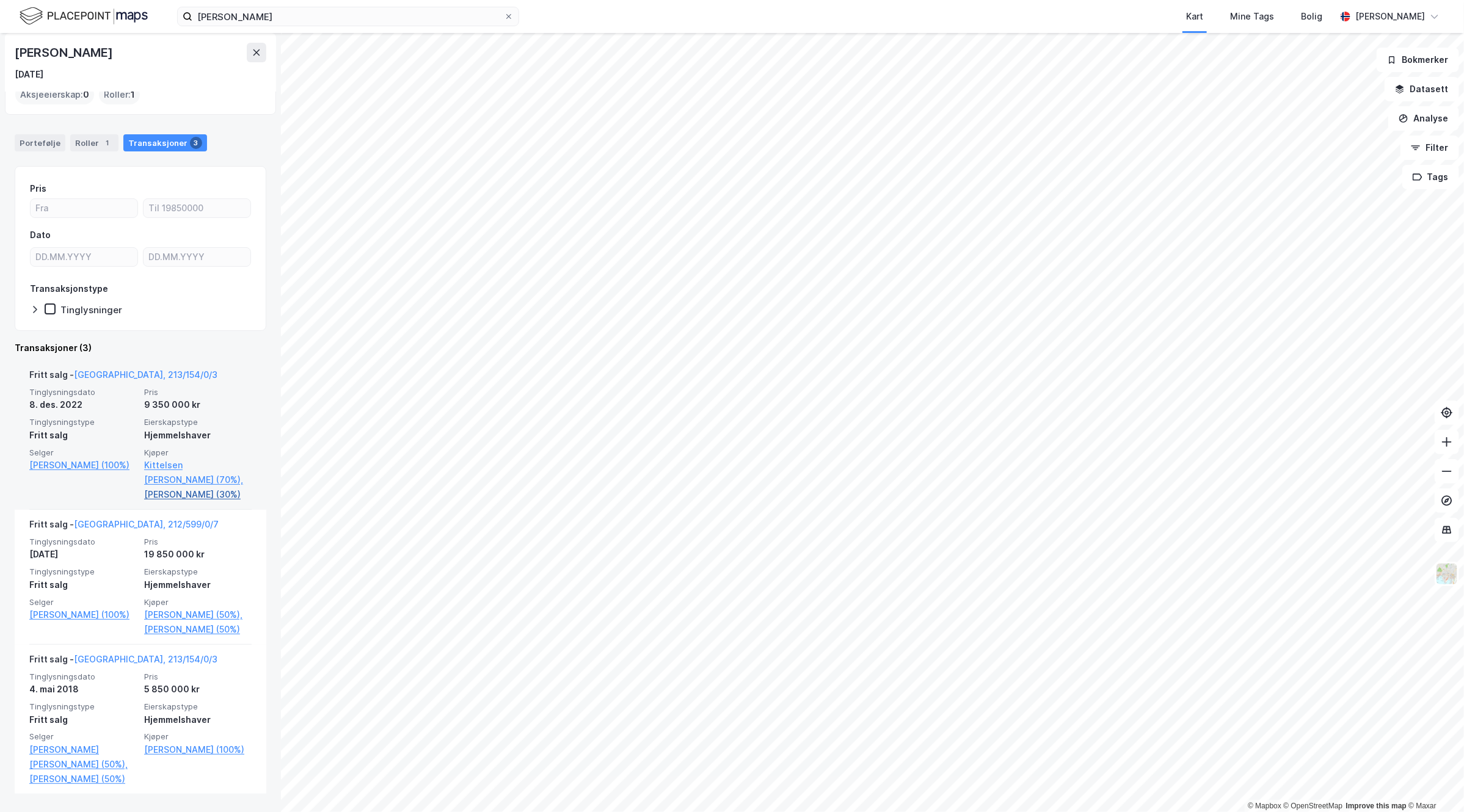
scroll to position [86, 0]
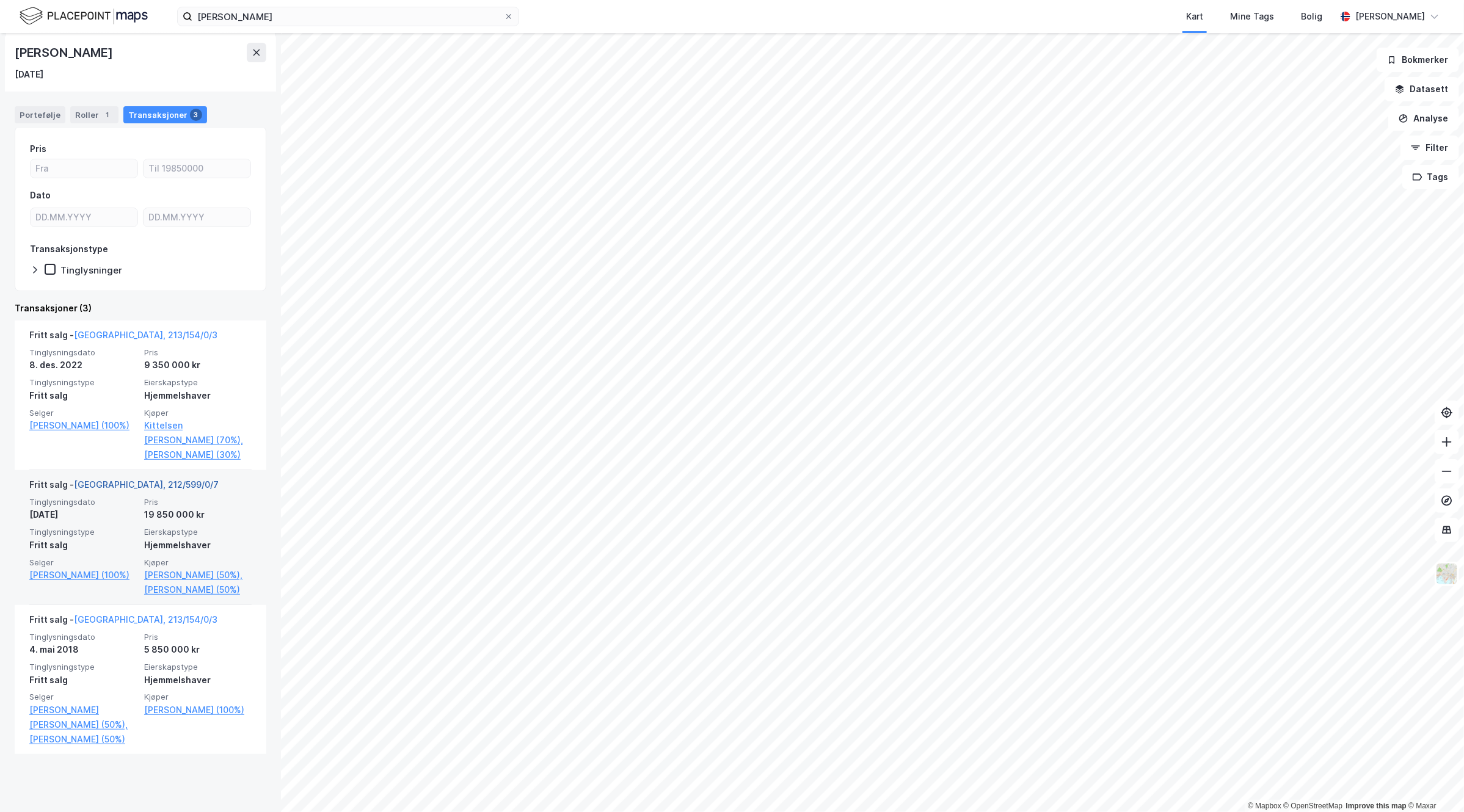
click at [117, 489] on link "[GEOGRAPHIC_DATA], 212/599/0/7" at bounding box center [147, 484] width 145 height 10
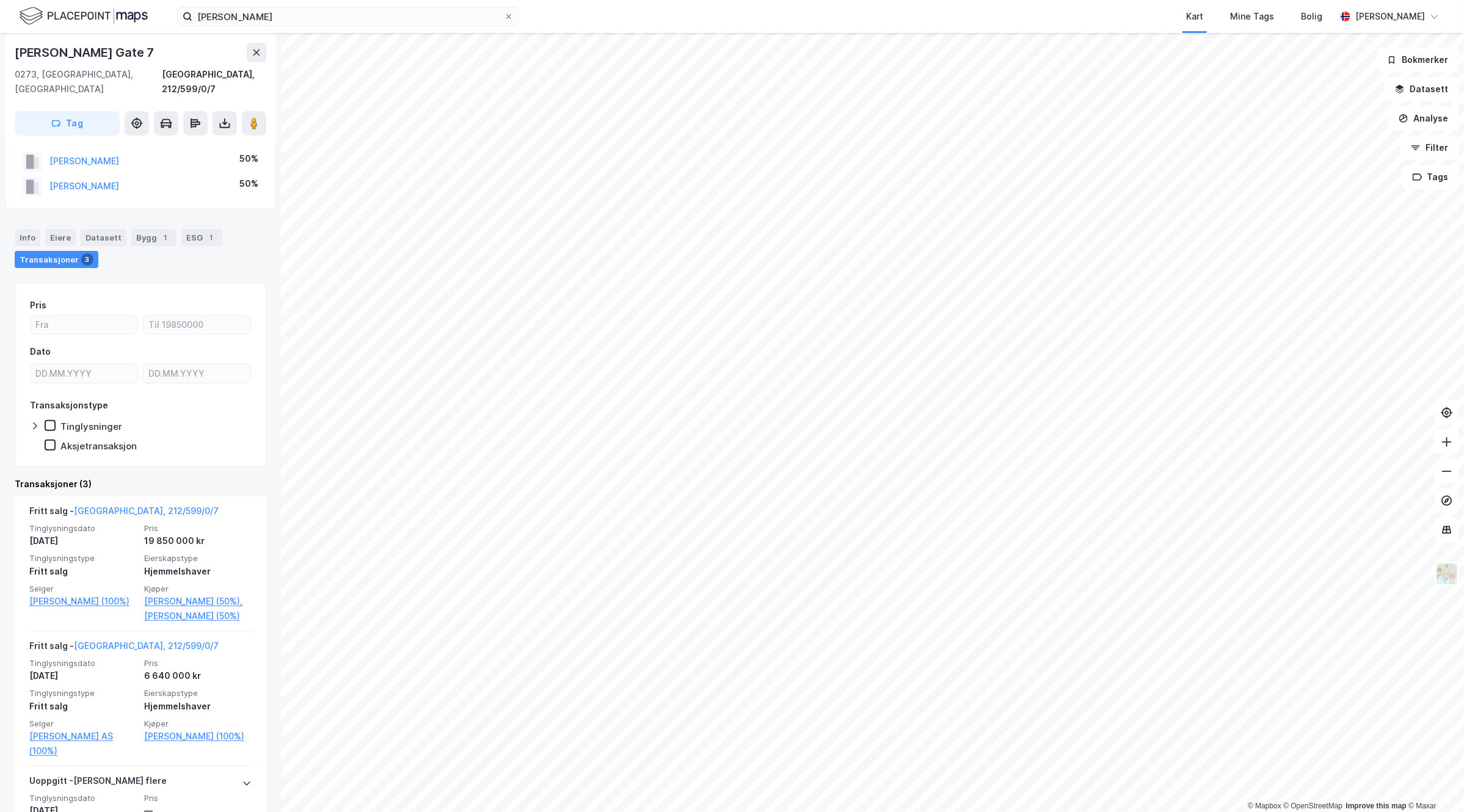
scroll to position [152, 0]
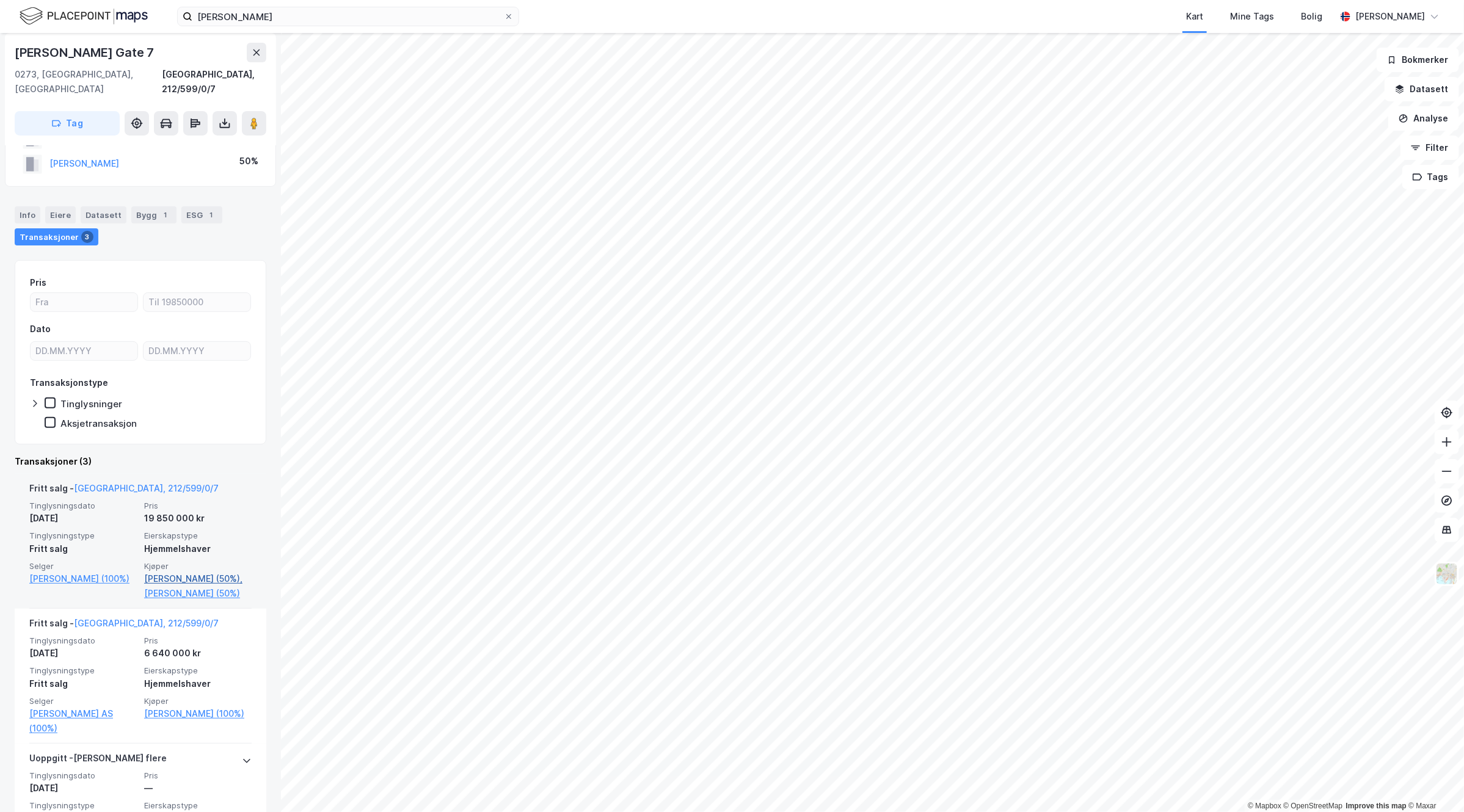
click at [177, 572] on link "[PERSON_NAME] (50%)," at bounding box center [198, 579] width 108 height 14
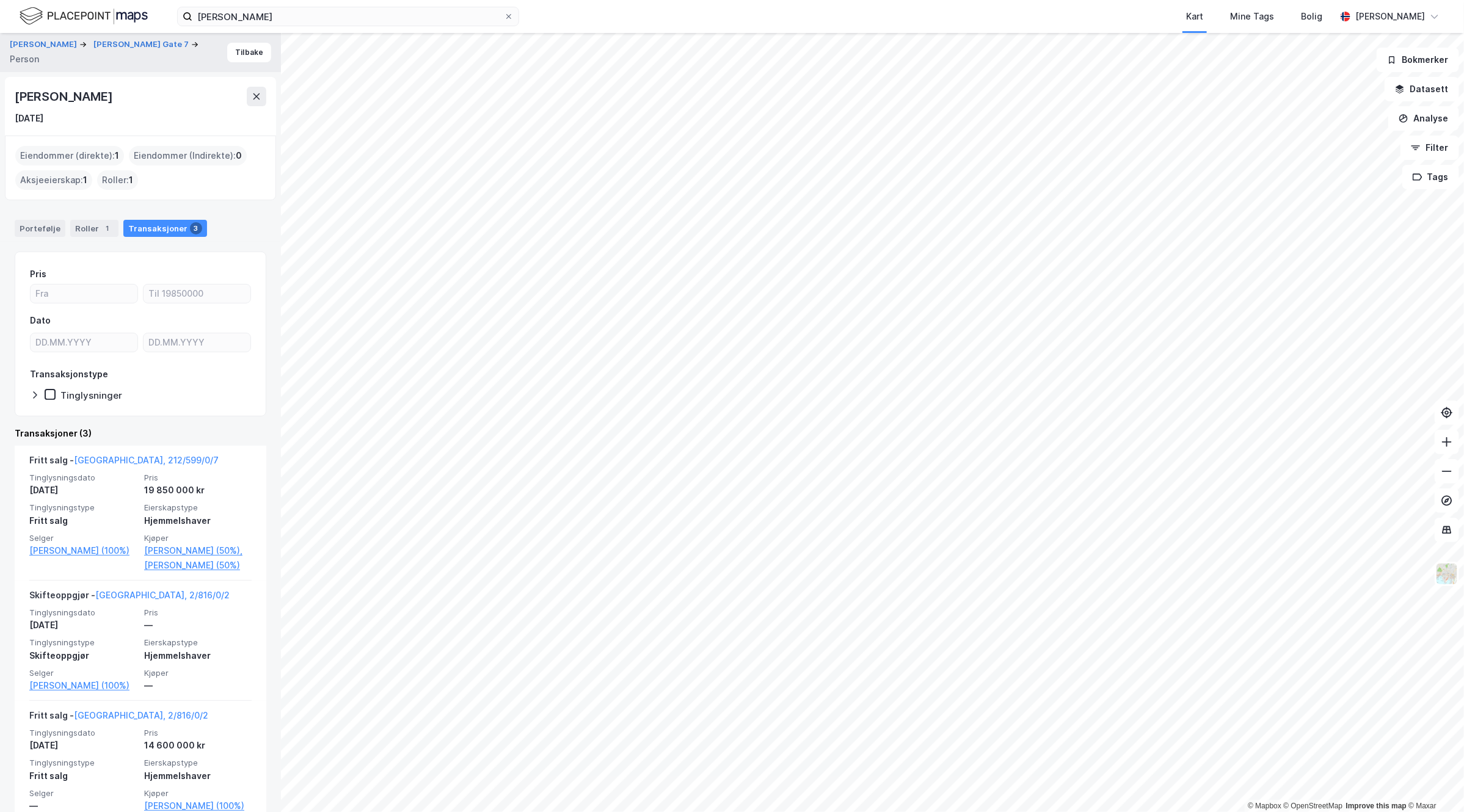
drag, startPoint x: 218, startPoint y: 93, endPoint x: 15, endPoint y: 96, distance: 203.0
click at [15, 96] on div "[PERSON_NAME]" at bounding box center [64, 97] width 101 height 20
copy div "[PERSON_NAME]"
